Goal: Task Accomplishment & Management: Understand process/instructions

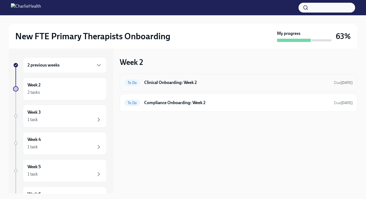
click at [169, 81] on h6 "Clinical Onboarding: Week 2" at bounding box center [236, 82] width 185 height 6
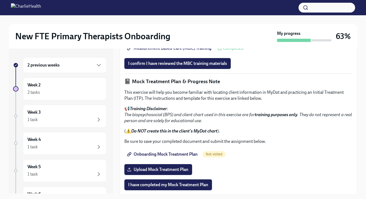
scroll to position [315, 0]
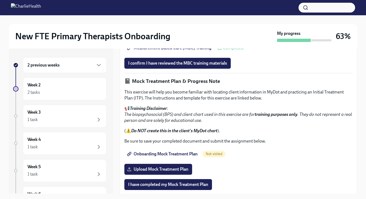
click at [175, 51] on span "Measurement Based Care (MBC) Training" at bounding box center [169, 47] width 83 height 5
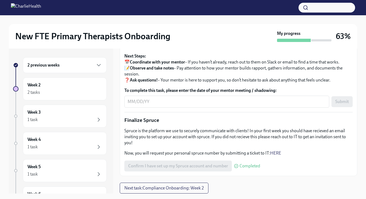
scroll to position [545, 0]
click at [76, 64] on div "2 previous weeks" at bounding box center [64, 65] width 75 height 7
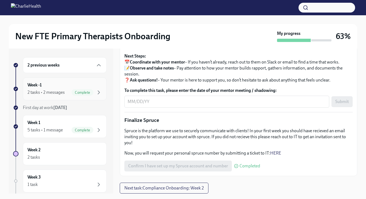
click at [58, 84] on div "Week -1 2 tasks • 2 messages Complete" at bounding box center [64, 89] width 75 height 14
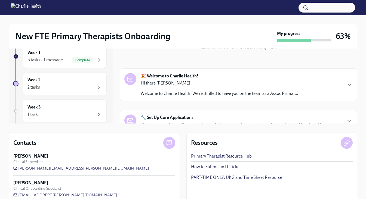
scroll to position [72, 0]
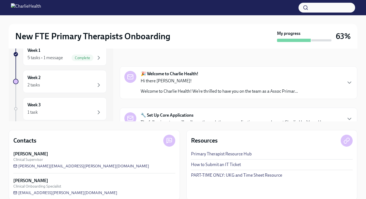
click at [242, 87] on div "Hi there [PERSON_NAME]! Welcome to Charlie Health! We’re thrilled to have you o…" at bounding box center [219, 86] width 157 height 16
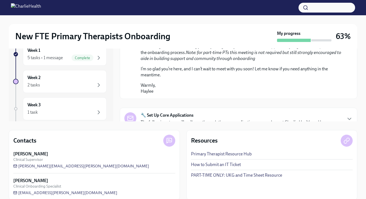
scroll to position [377, 0]
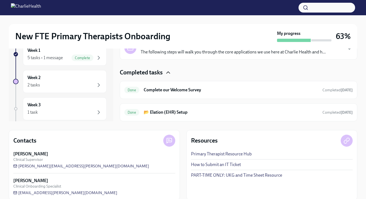
click at [167, 72] on icon "button" at bounding box center [168, 72] width 7 height 7
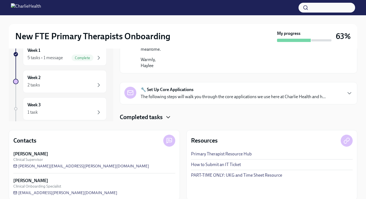
scroll to position [333, 0]
click at [72, 80] on div "Week 2 2 tasks" at bounding box center [64, 82] width 75 height 14
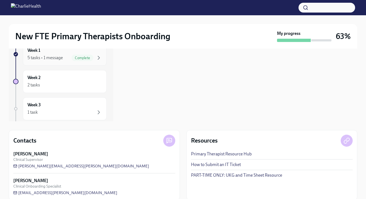
click at [82, 61] on div "Week 1 5 tasks • 1 message Complete" at bounding box center [65, 54] width 84 height 23
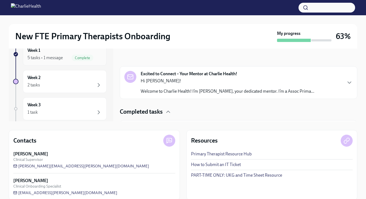
click at [98, 58] on icon "button" at bounding box center [99, 57] width 2 height 3
click at [218, 78] on p "Hi [PERSON_NAME]!" at bounding box center [228, 81] width 174 height 6
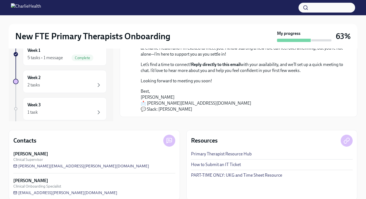
scroll to position [68, 0]
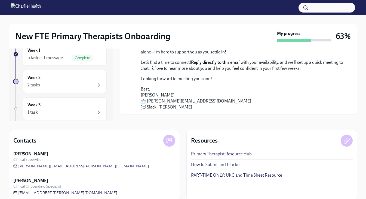
drag, startPoint x: 192, startPoint y: 108, endPoint x: 158, endPoint y: 107, distance: 34.0
click at [158, 107] on p "Best, [PERSON_NAME] 📩 [EMAIL_ADDRESS][PERSON_NAME][DOMAIN_NAME] 💬 Slack: [PERSO…" at bounding box center [242, 98] width 203 height 24
copy p "[PERSON_NAME]"
click at [65, 82] on div "2 tasks" at bounding box center [64, 85] width 75 height 7
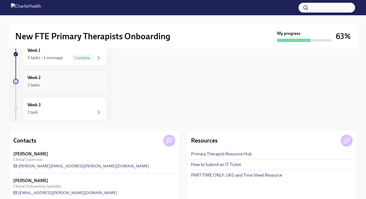
click at [76, 83] on div "2 tasks" at bounding box center [64, 85] width 75 height 7
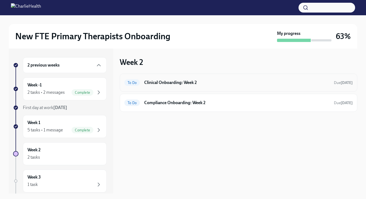
click at [197, 82] on h6 "Clinical Onboarding: Week 2" at bounding box center [236, 82] width 185 height 6
